Goal: Task Accomplishment & Management: Use online tool/utility

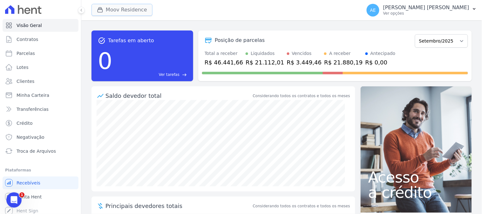
click at [113, 13] on button "Moov Residence" at bounding box center [122, 10] width 61 height 12
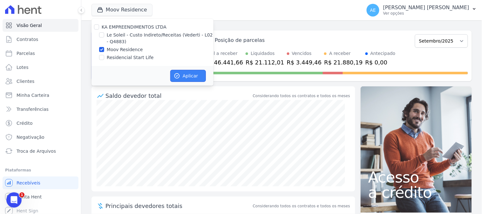
click at [177, 72] on button "Aplicar" at bounding box center [188, 76] width 36 height 12
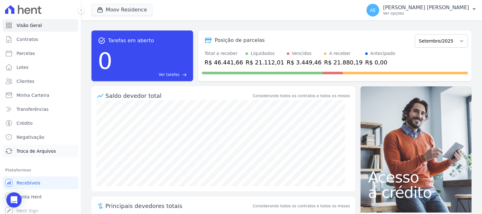
click at [33, 151] on span "Troca de Arquivos" at bounding box center [36, 151] width 39 height 6
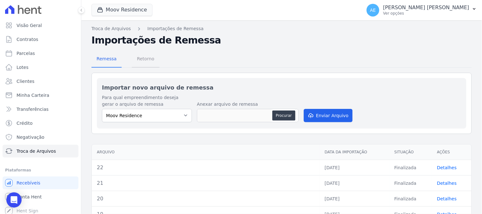
click at [144, 60] on span "Retorno" at bounding box center [145, 58] width 25 height 13
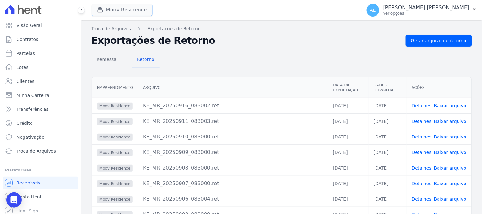
click at [136, 13] on button "Moov Residence" at bounding box center [122, 10] width 61 height 12
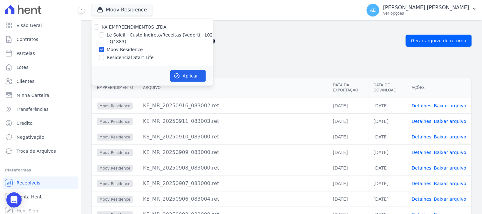
click at [126, 58] on label "Residencial Start Life" at bounding box center [130, 57] width 47 height 7
click at [104, 58] on input "Residencial Start Life" at bounding box center [101, 57] width 5 height 5
click at [120, 54] on label "Residencial Start Life" at bounding box center [130, 57] width 47 height 7
click at [104, 55] on input "Residencial Start Life" at bounding box center [101, 57] width 5 height 5
checkbox input "false"
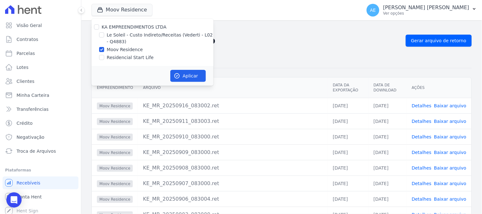
click at [118, 52] on label "Moov Residence" at bounding box center [125, 49] width 36 height 7
click at [104, 52] on input "Moov Residence" at bounding box center [101, 49] width 5 height 5
checkbox input "false"
click at [118, 55] on label "Residencial Start Life" at bounding box center [130, 57] width 47 height 7
click at [104, 55] on input "Residencial Start Life" at bounding box center [101, 57] width 5 height 5
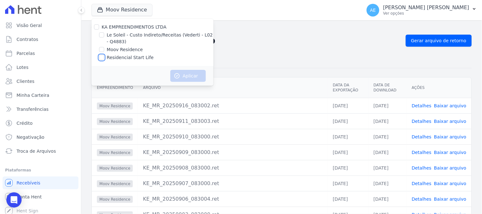
checkbox input "true"
click at [185, 76] on button "Aplicar" at bounding box center [188, 76] width 36 height 12
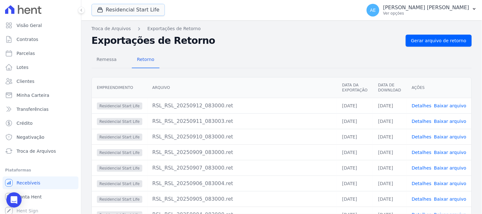
drag, startPoint x: 121, startPoint y: 14, endPoint x: 124, endPoint y: 22, distance: 8.6
click at [121, 13] on button "Residencial Start Life" at bounding box center [128, 10] width 73 height 12
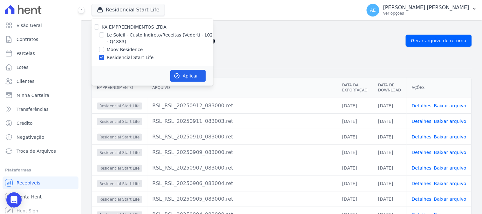
click at [125, 38] on label "Le Soleil - Custo Indireto/Receitas (Vederti - L02 - Q4883)" at bounding box center [160, 38] width 107 height 13
click at [104, 37] on input "Le Soleil - Custo Indireto/Receitas (Vederti - L02 - Q4883)" at bounding box center [101, 34] width 5 height 5
checkbox input "true"
click at [125, 57] on label "Residencial Start Life" at bounding box center [130, 57] width 47 height 7
click at [104, 57] on input "Residencial Start Life" at bounding box center [101, 57] width 5 height 5
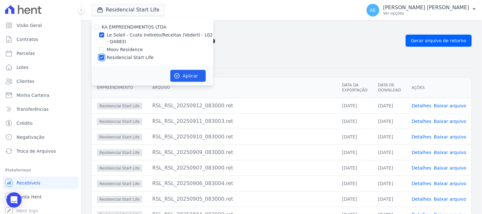
checkbox input "false"
click at [183, 76] on button "Aplicar" at bounding box center [188, 76] width 36 height 12
